Goal: Task Accomplishment & Management: Manage account settings

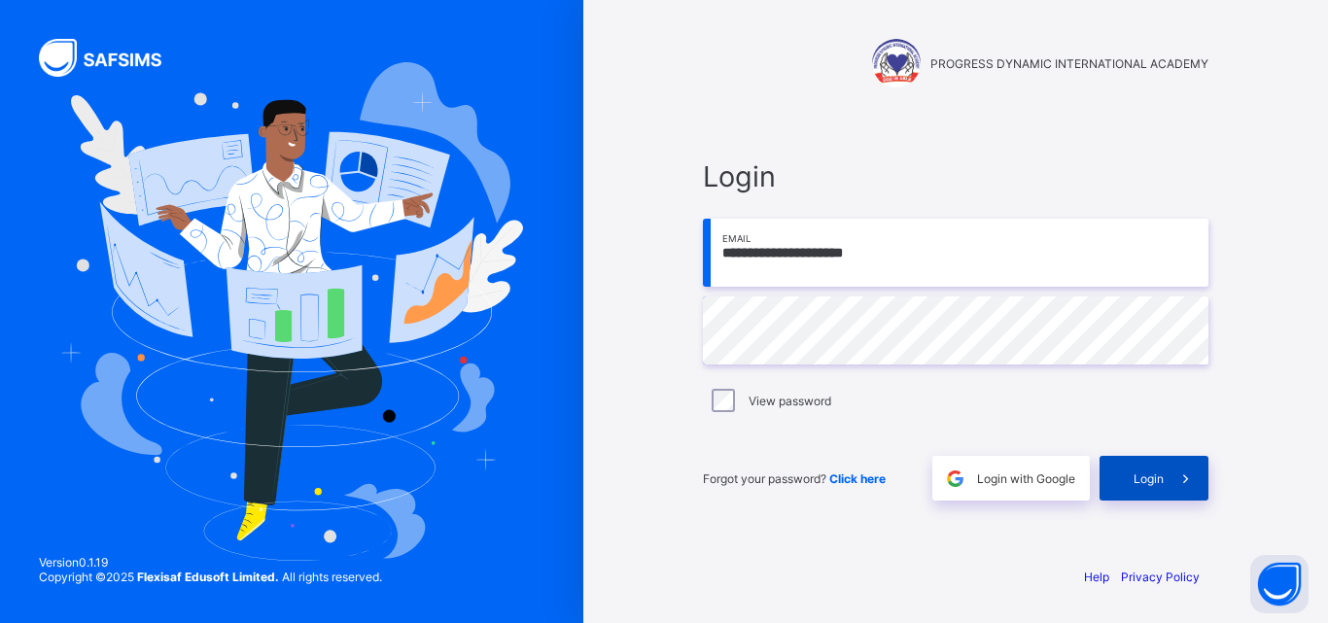
click at [1150, 475] on span "Login" at bounding box center [1148, 478] width 30 height 15
click at [1134, 469] on div "Login" at bounding box center [1153, 478] width 109 height 45
